Goal: Contribute content

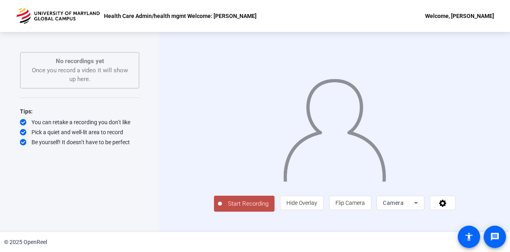
click at [222, 208] on span "Start Recording" at bounding box center [248, 203] width 53 height 9
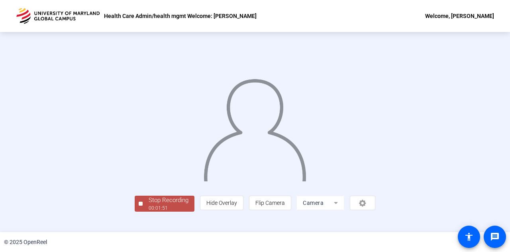
scroll to position [40, 0]
click at [149, 205] on div "Stop Recording" at bounding box center [169, 199] width 40 height 9
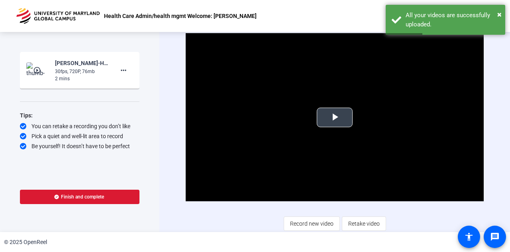
click at [335, 117] on span "Video Player" at bounding box center [335, 117] width 0 height 0
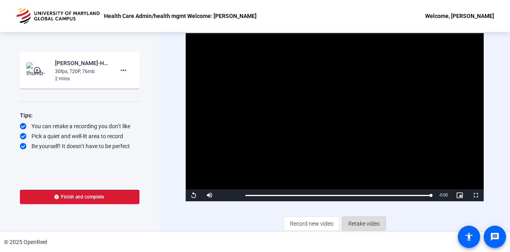
click at [361, 222] on span "Retake video" at bounding box center [363, 223] width 31 height 15
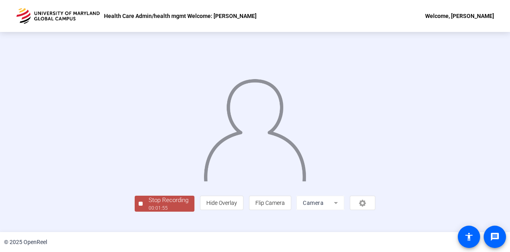
scroll to position [40, 0]
click at [149, 205] on div "Stop Recording" at bounding box center [169, 199] width 40 height 9
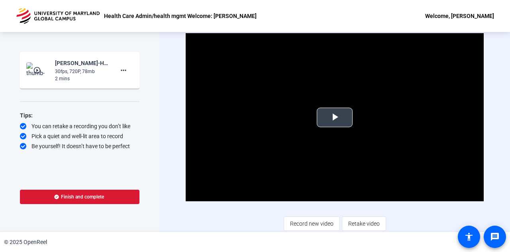
click at [335, 117] on span "Video Player" at bounding box center [335, 117] width 0 height 0
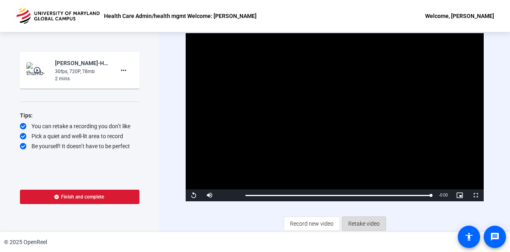
click at [364, 222] on span "Retake video" at bounding box center [363, 223] width 31 height 15
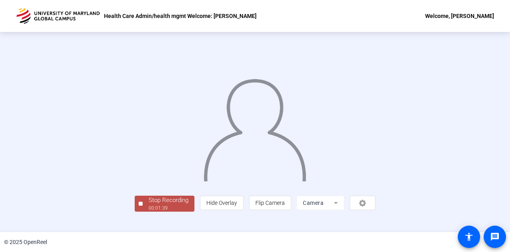
scroll to position [40, 0]
click at [149, 211] on div "00:01:41" at bounding box center [169, 207] width 40 height 7
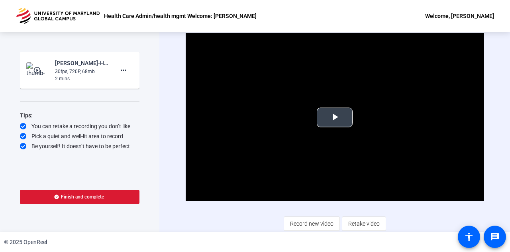
click at [335, 117] on span "Video Player" at bounding box center [335, 117] width 0 height 0
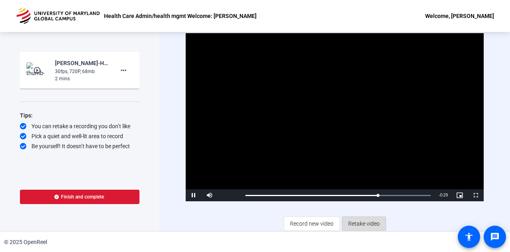
click at [356, 225] on span "Retake video" at bounding box center [363, 223] width 31 height 15
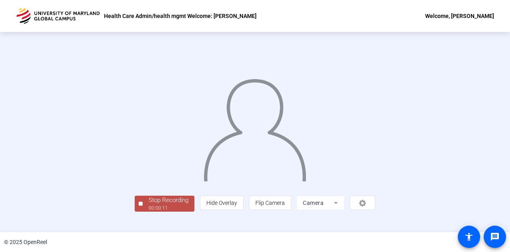
scroll to position [40, 0]
click at [149, 205] on div "Stop Recording" at bounding box center [169, 199] width 40 height 9
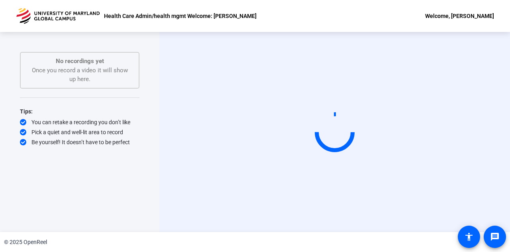
scroll to position [0, 0]
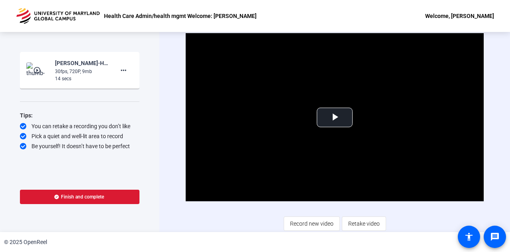
click at [504, 101] on div "Video Player is loading. Play Video Play Mute Current Time 0:00 / Duration 0:13…" at bounding box center [334, 132] width 351 height 200
click at [366, 220] on span "Retake video" at bounding box center [363, 223] width 31 height 15
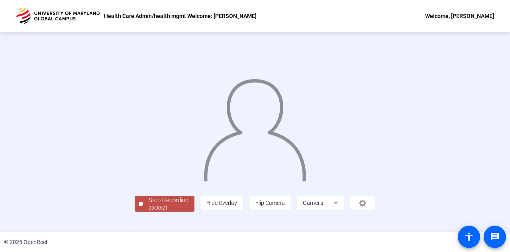
scroll to position [40, 0]
click at [135, 207] on div "Stop Recording 00:00:22 person Hide Overlay flip Flip Camera Camera" at bounding box center [255, 131] width 241 height 159
click at [149, 211] on div "00:00:23" at bounding box center [169, 207] width 40 height 7
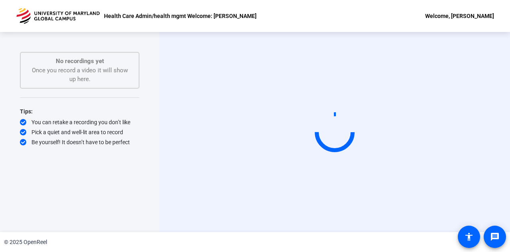
scroll to position [0, 0]
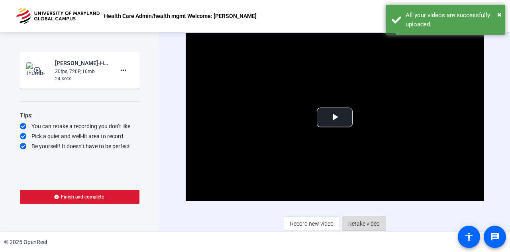
click at [368, 225] on span "Retake video" at bounding box center [363, 223] width 31 height 15
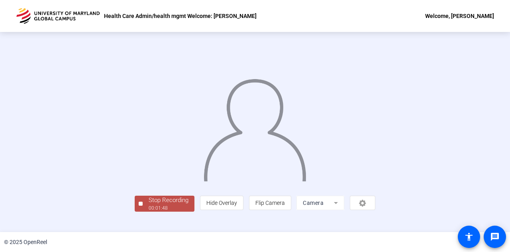
scroll to position [40, 0]
click at [149, 205] on div "Stop Recording" at bounding box center [169, 199] width 40 height 9
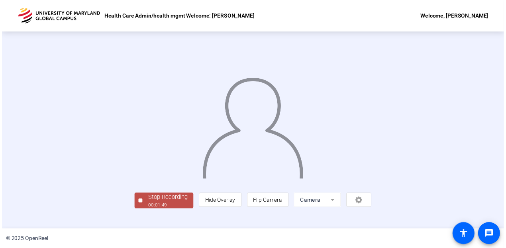
scroll to position [0, 0]
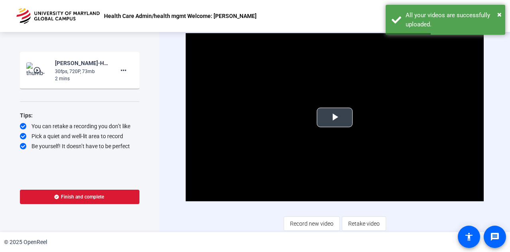
click at [335, 117] on span "Video Player" at bounding box center [335, 117] width 0 height 0
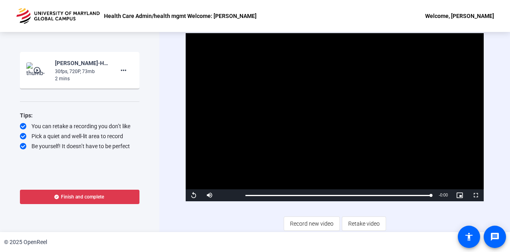
click at [79, 197] on span "Finish and complete" at bounding box center [82, 196] width 43 height 6
